Goal: Book appointment/travel/reservation

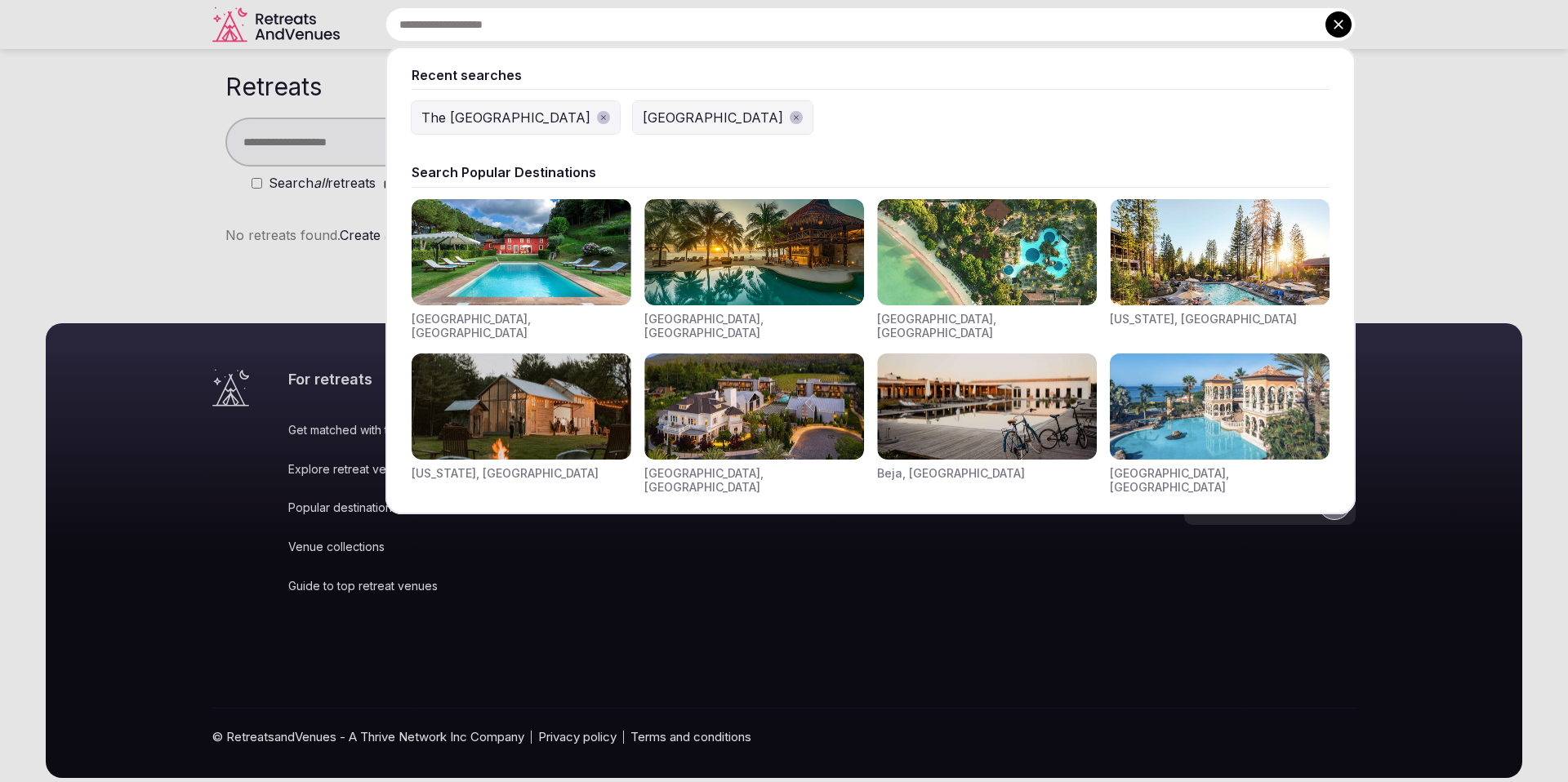
click at [712, 38] on input "text" at bounding box center [870, 24] width 970 height 34
click at [466, 113] on div "The [GEOGRAPHIC_DATA]" at bounding box center [506, 117] width 169 height 20
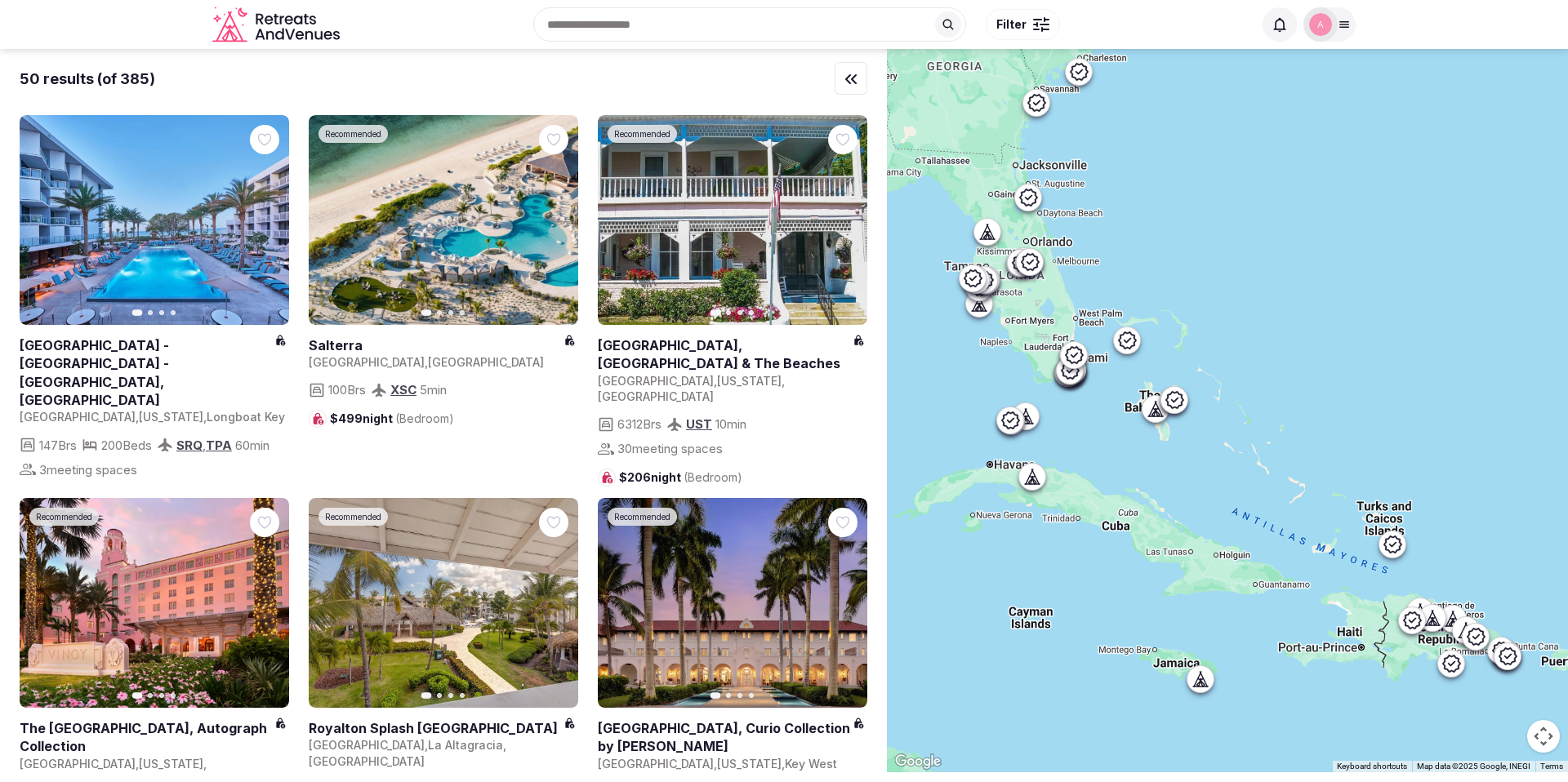
click at [608, 28] on input "text" at bounding box center [749, 24] width 432 height 34
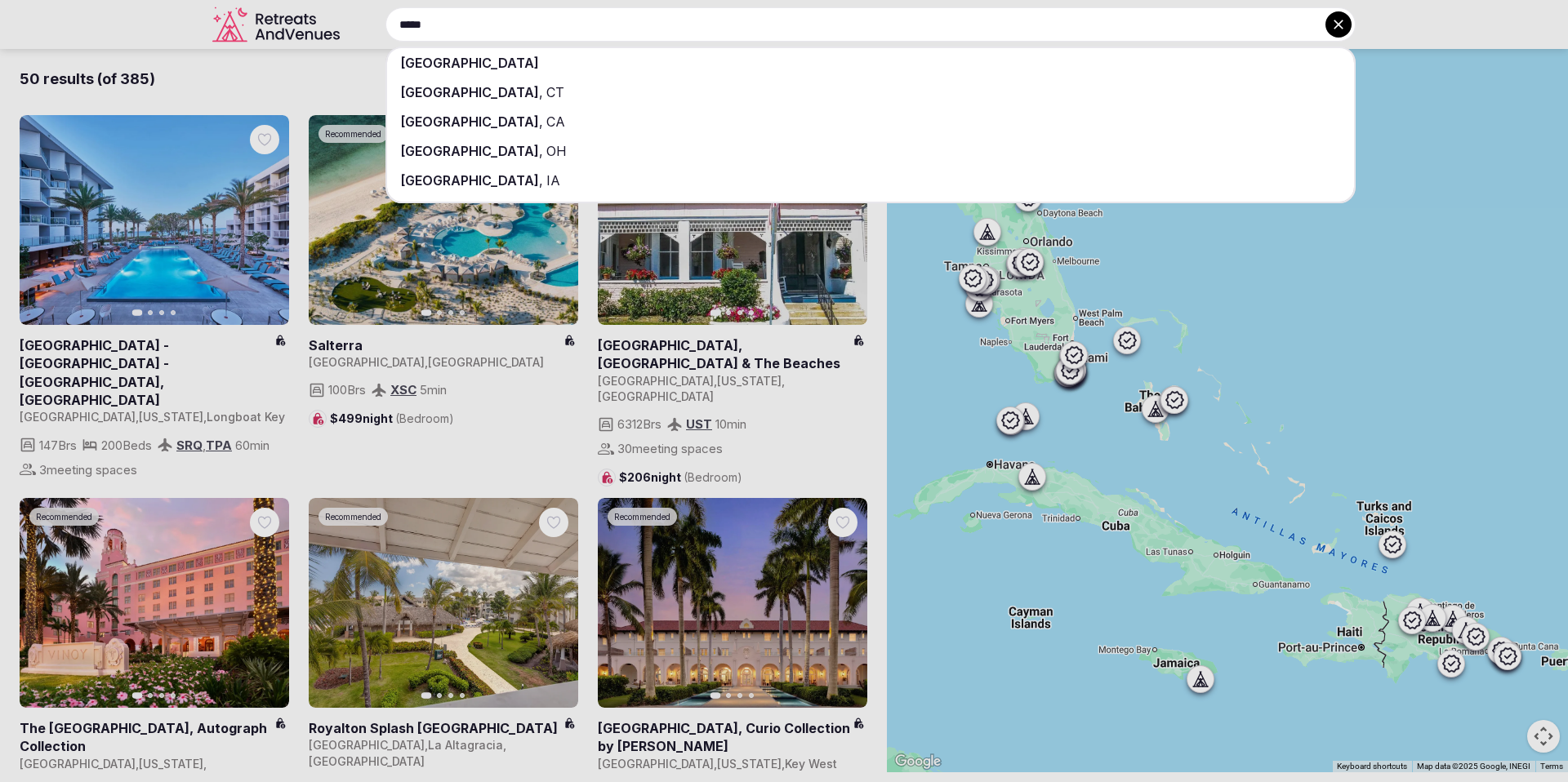
type input "*****"
click at [517, 58] on div "[GEOGRAPHIC_DATA]" at bounding box center [870, 62] width 966 height 29
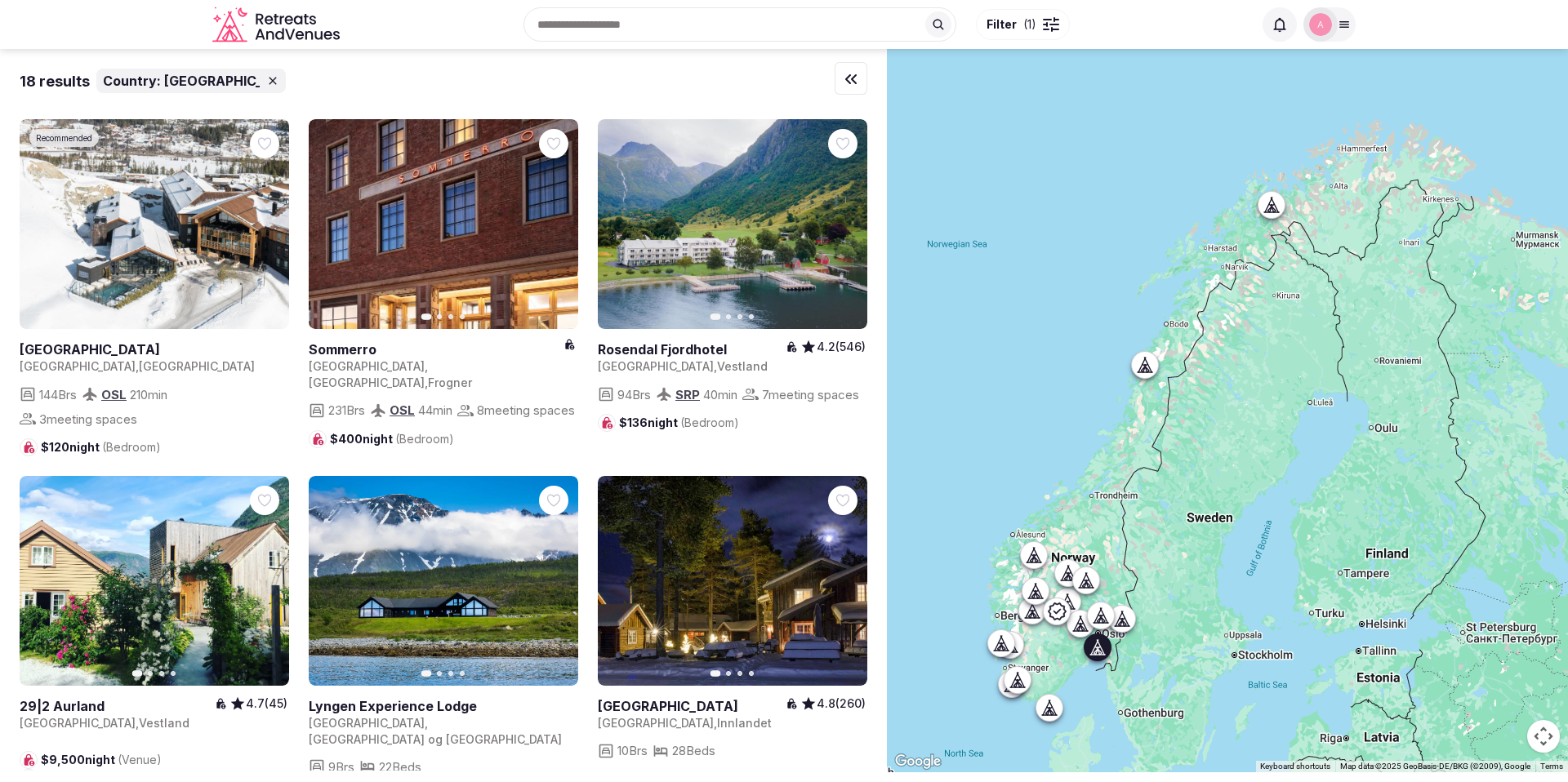
click at [368, 349] on link at bounding box center [435, 349] width 255 height 18
